Goal: Information Seeking & Learning: Check status

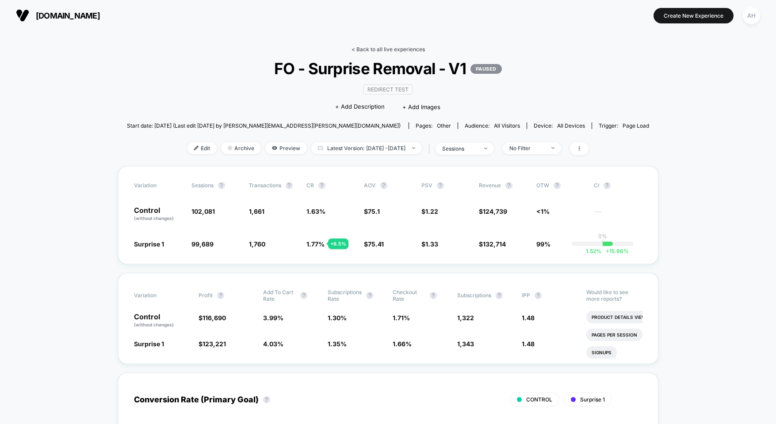
click at [386, 52] on link "< Back to all live experiences" at bounding box center [388, 49] width 73 height 7
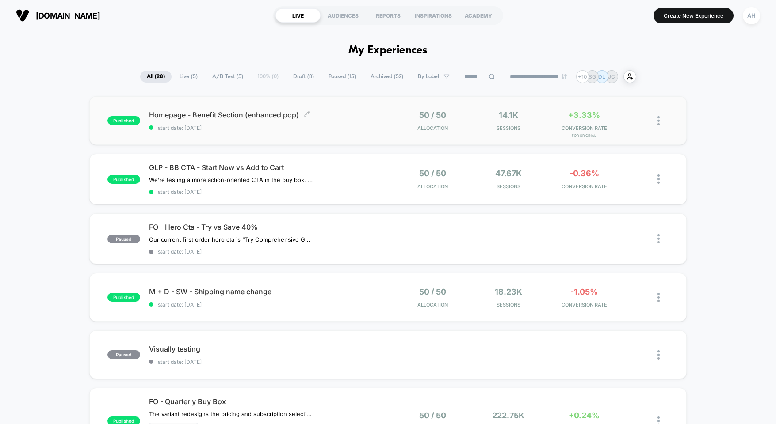
click at [369, 126] on span "start date: [DATE]" at bounding box center [268, 128] width 239 height 7
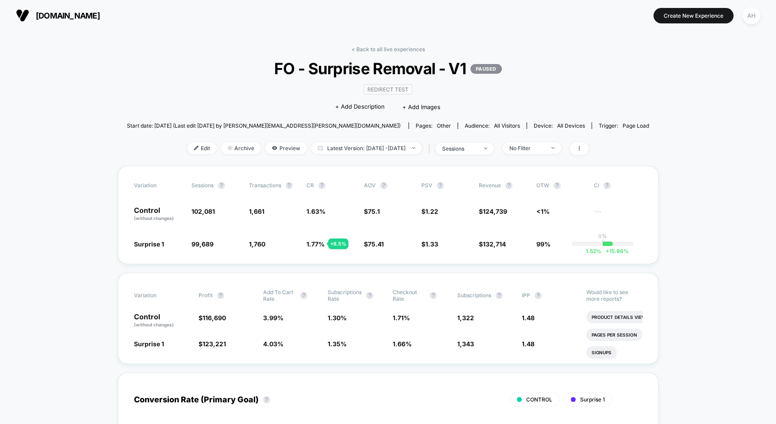
click at [390, 48] on link "< Back to all live experiences" at bounding box center [388, 49] width 73 height 7
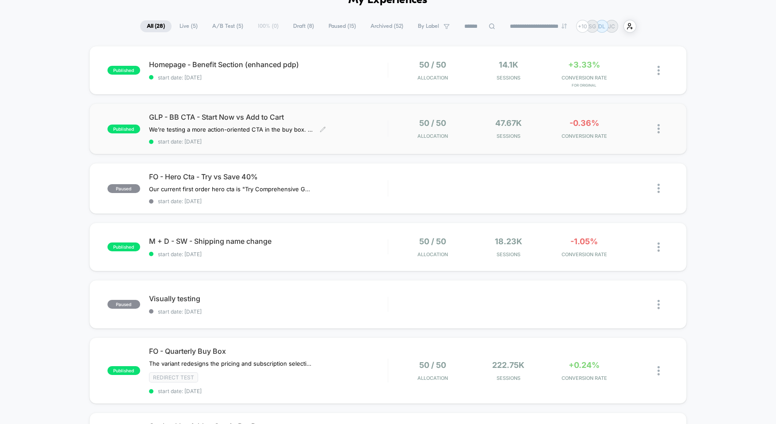
scroll to position [141, 0]
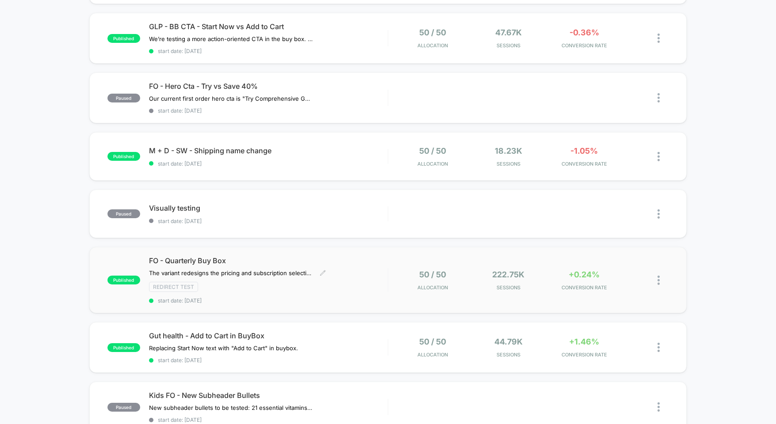
click at [360, 283] on div "Redirect Test" at bounding box center [268, 287] width 239 height 10
